Goal: Register for event/course

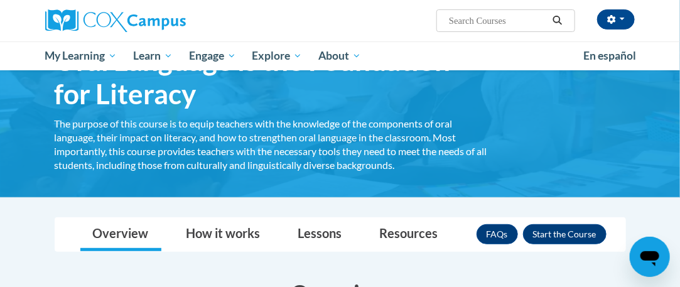
scroll to position [102, 0]
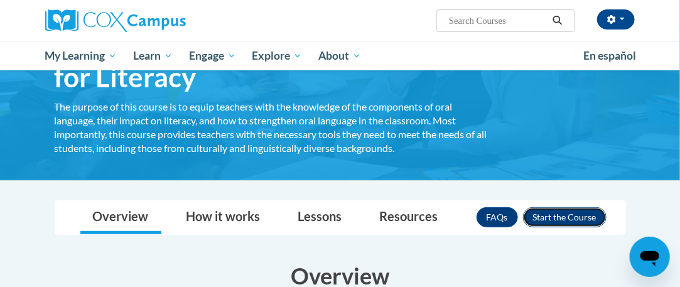
click at [570, 217] on button "Enroll" at bounding box center [565, 217] width 84 height 20
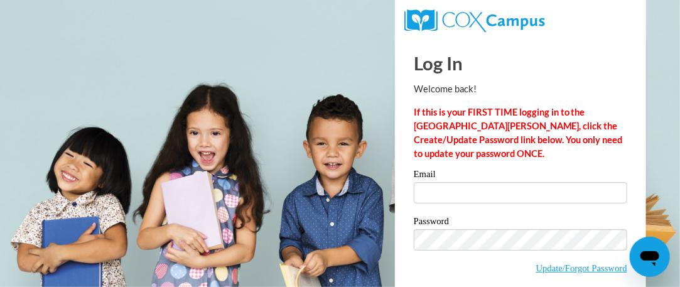
type input "jose.martinezvalenzuela@trschools.k12.wi.us"
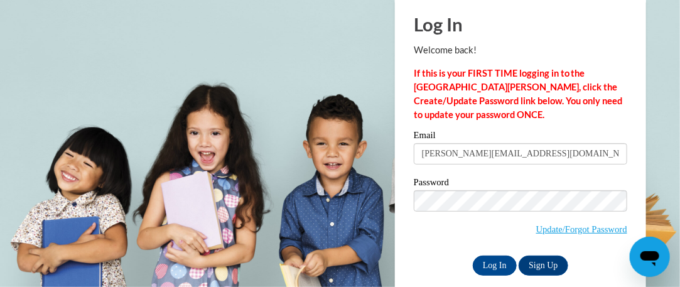
scroll to position [55, 0]
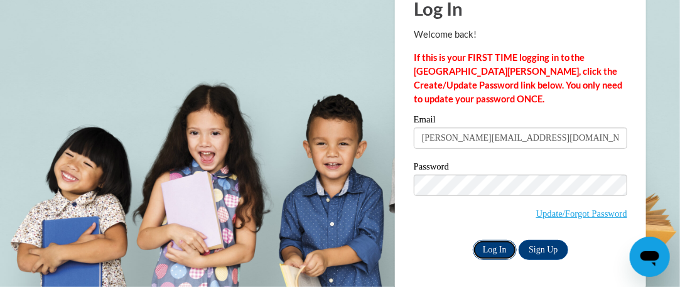
click at [489, 247] on input "Log In" at bounding box center [495, 250] width 44 height 20
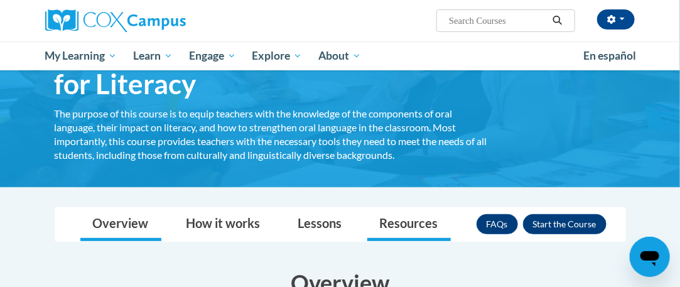
scroll to position [126, 0]
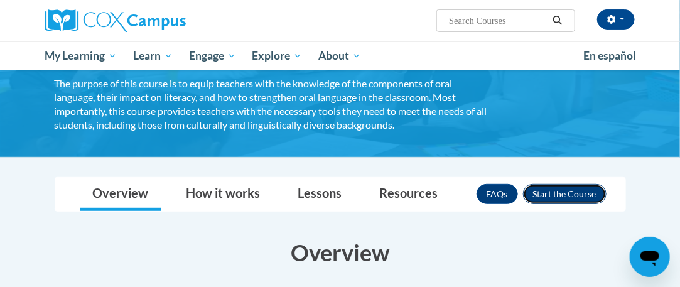
click at [560, 193] on button "Enroll" at bounding box center [565, 194] width 84 height 20
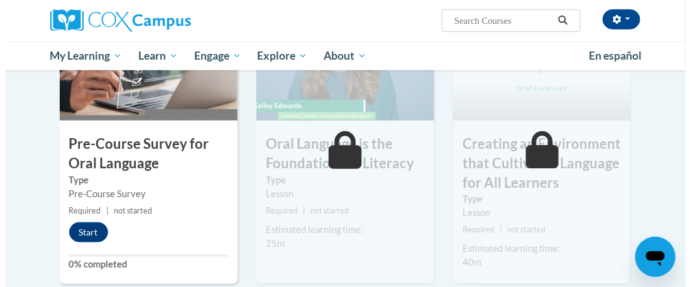
scroll to position [377, 0]
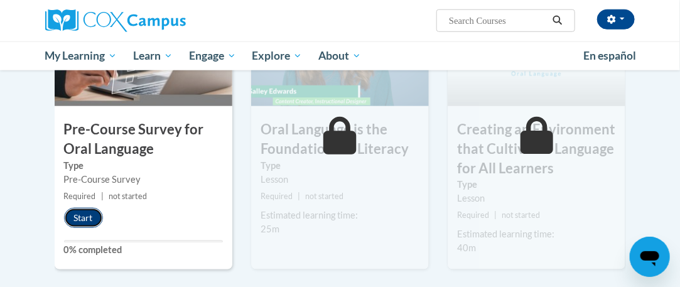
click at [88, 221] on button "Start" at bounding box center [83, 218] width 39 height 20
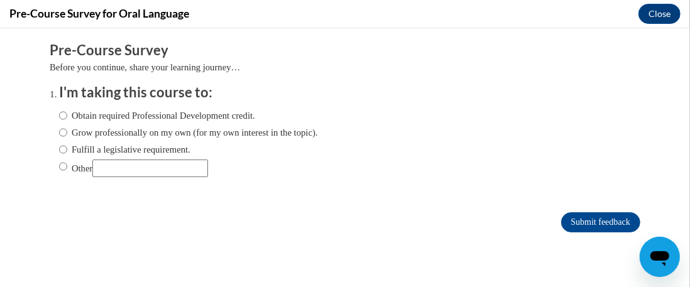
scroll to position [0, 0]
click at [88, 116] on label "Obtain required Professional Development credit." at bounding box center [157, 115] width 196 height 14
click at [67, 116] on input "Obtain required Professional Development credit." at bounding box center [63, 115] width 8 height 14
radio input "true"
click at [567, 220] on input "Submit feedback" at bounding box center [600, 222] width 79 height 20
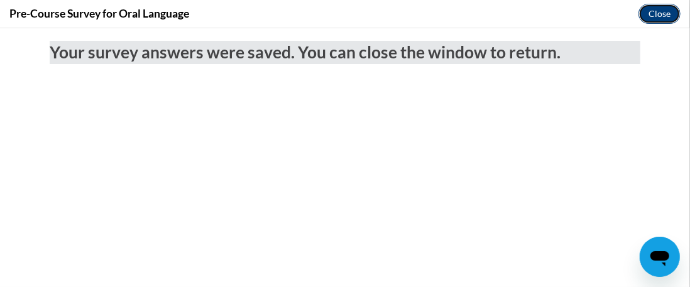
click at [664, 13] on button "Close" at bounding box center [659, 14] width 42 height 20
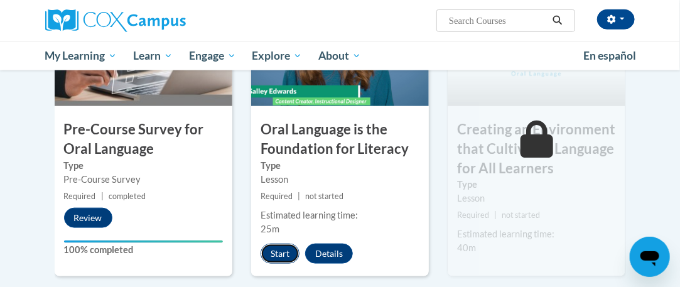
click at [278, 254] on button "Start" at bounding box center [280, 254] width 39 height 20
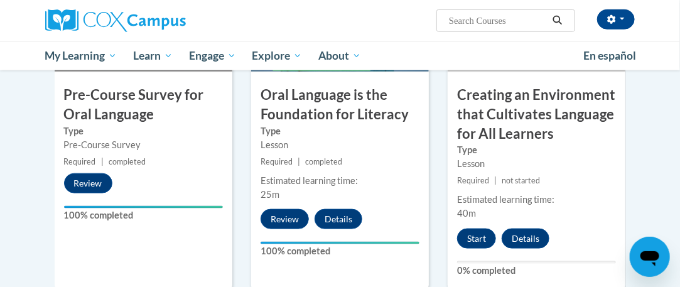
scroll to position [377, 0]
